Goal: Find specific page/section: Find specific page/section

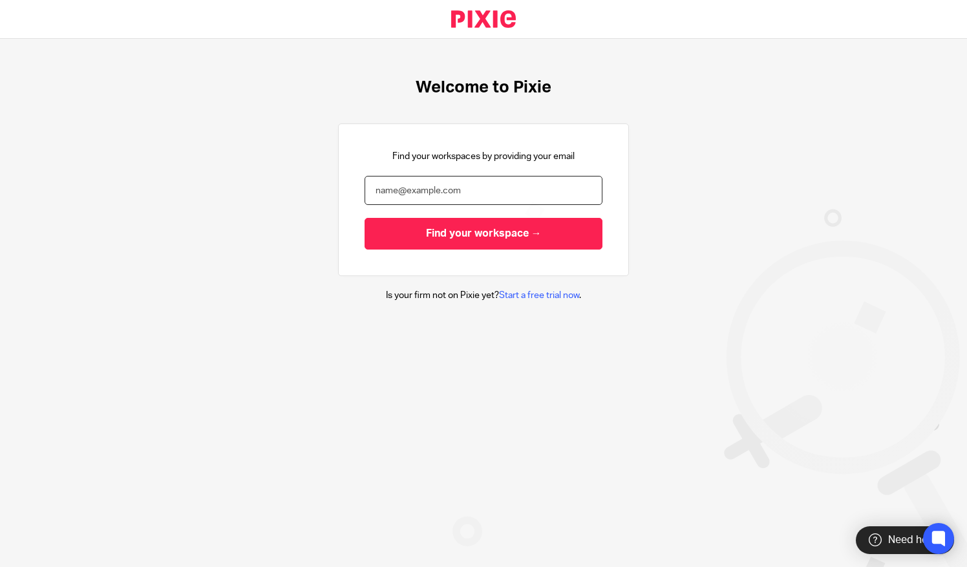
click at [387, 190] on input "email" at bounding box center [484, 190] width 238 height 29
type input "jayne@bicknells.net"
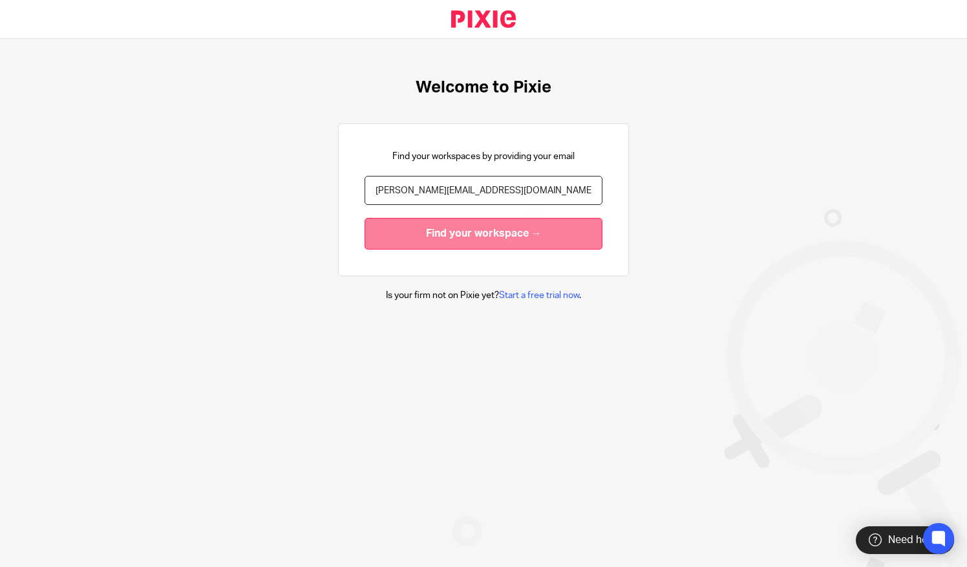
click at [369, 231] on input "Find your workspace →" at bounding box center [484, 234] width 238 height 32
